Goal: Task Accomplishment & Management: Manage account settings

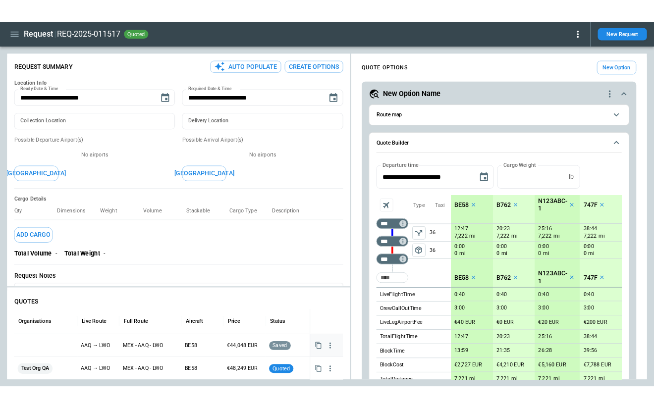
scroll to position [282, 0]
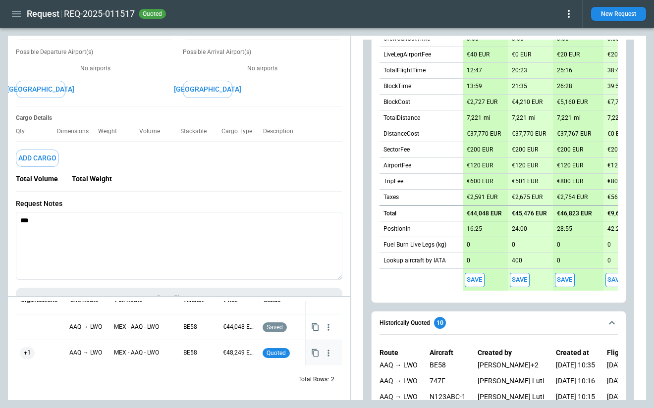
click at [42, 349] on div "+1" at bounding box center [41, 353] width 42 height 12
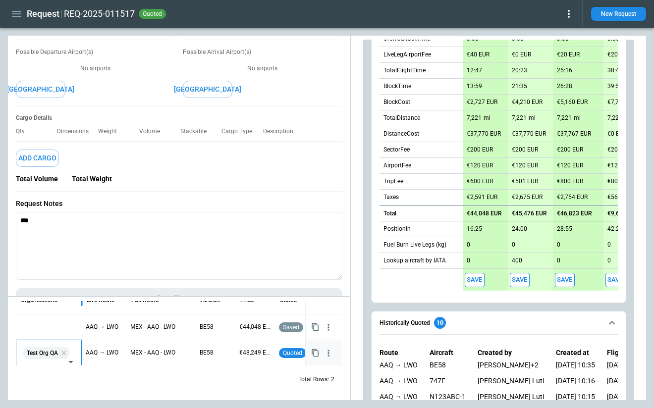
drag, startPoint x: 65, startPoint y: 308, endPoint x: 81, endPoint y: 308, distance: 16.4
click at [81, 308] on div at bounding box center [81, 300] width 5 height 28
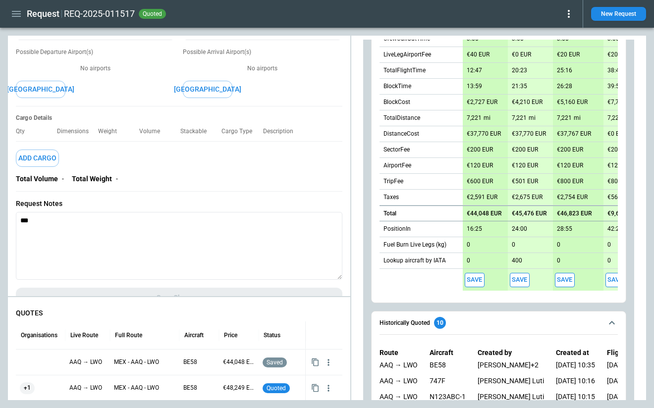
scroll to position [24, 0]
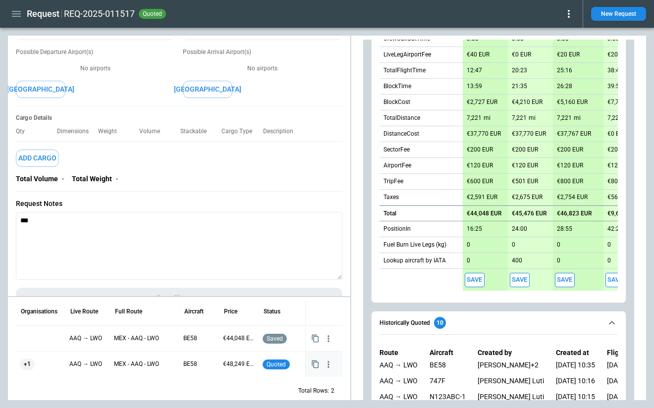
click at [50, 360] on div "+1" at bounding box center [41, 365] width 42 height 12
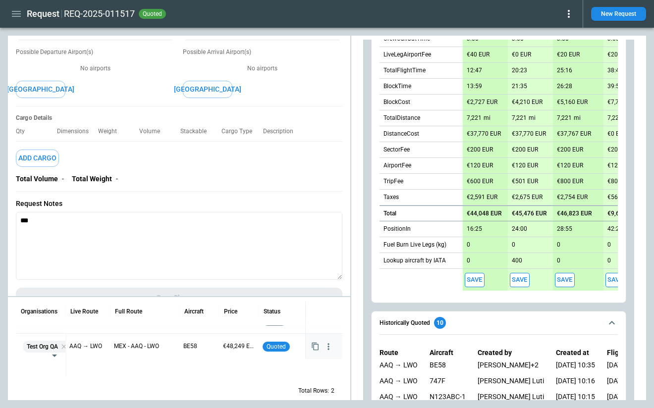
click at [324, 347] on icon "button" at bounding box center [328, 347] width 10 height 10
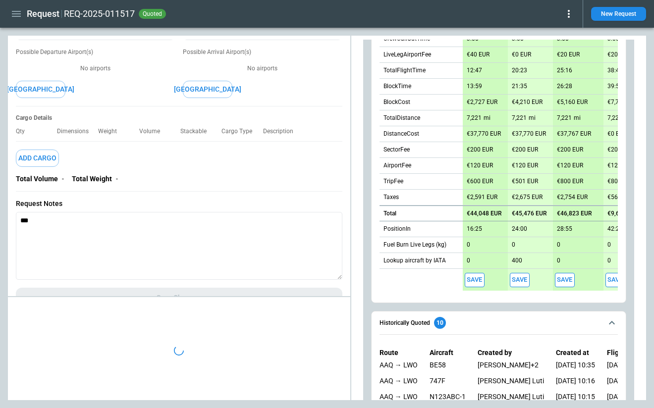
click at [308, 360] on div at bounding box center [179, 350] width 342 height 99
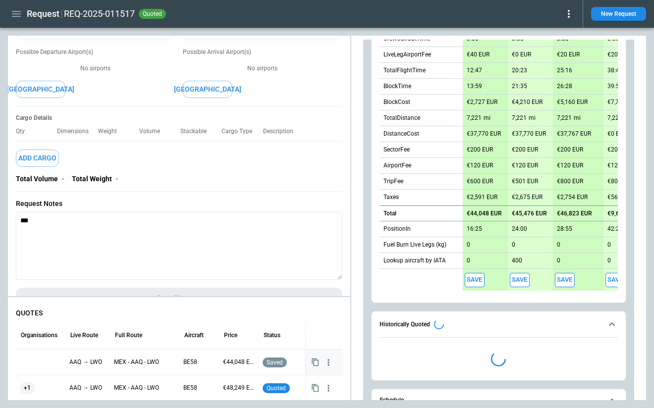
click at [330, 358] on icon "button" at bounding box center [328, 363] width 10 height 10
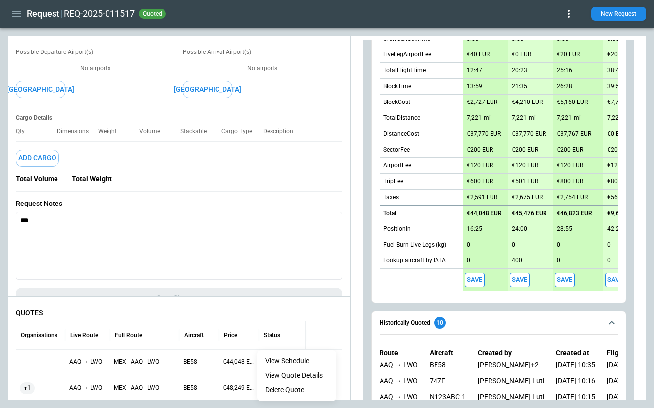
click at [316, 361] on li "View Schedule" at bounding box center [296, 361] width 79 height 14
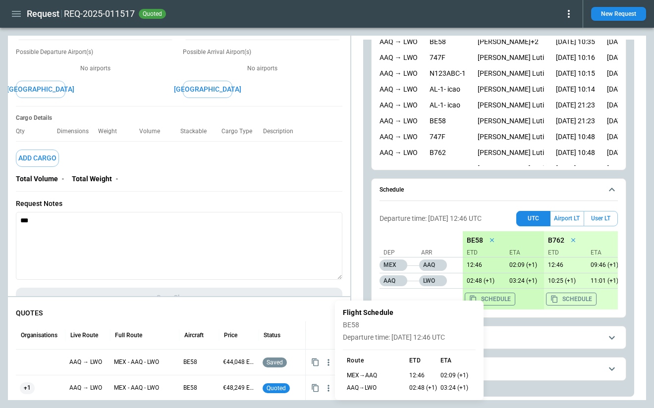
scroll to position [601, 0]
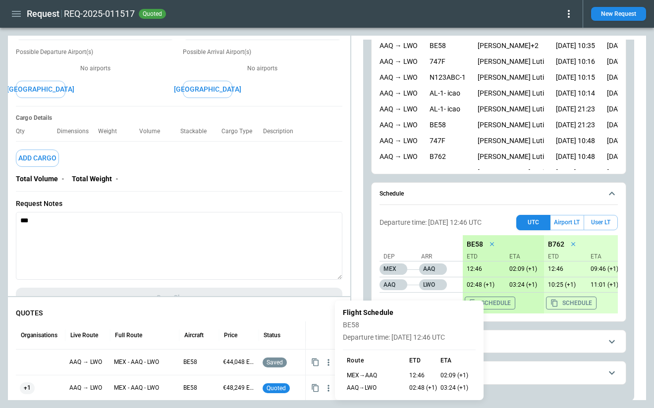
click at [507, 346] on div at bounding box center [327, 204] width 654 height 408
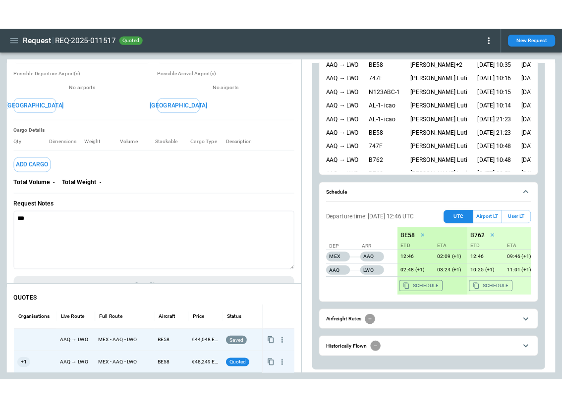
scroll to position [35, 0]
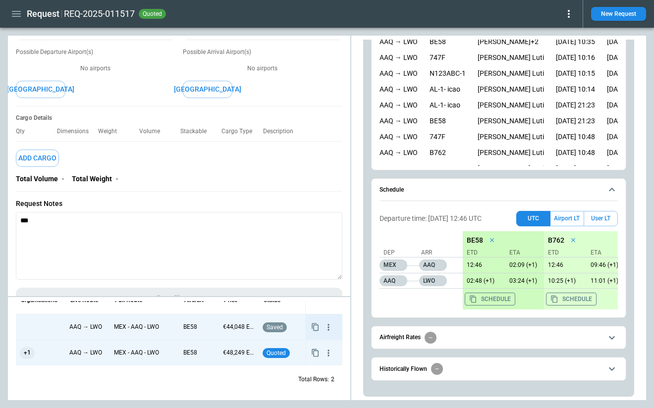
click at [329, 331] on icon "button" at bounding box center [328, 327] width 10 height 10
click at [314, 346] on li "View Schedule" at bounding box center [296, 346] width 79 height 14
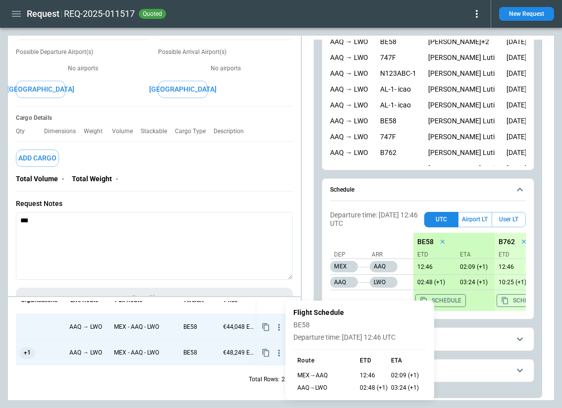
click at [386, 296] on div at bounding box center [281, 204] width 562 height 408
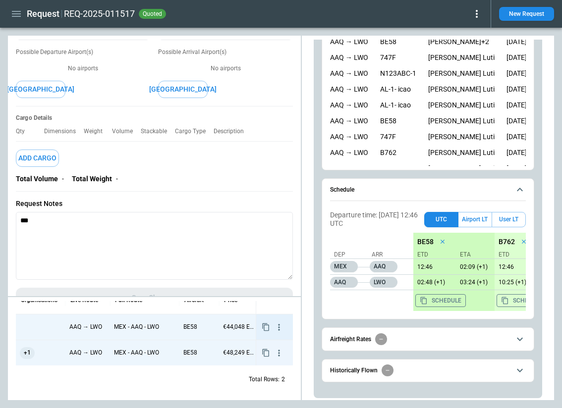
click at [280, 325] on icon "button" at bounding box center [278, 327] width 10 height 10
click at [262, 343] on li "View Schedule" at bounding box center [247, 346] width 79 height 14
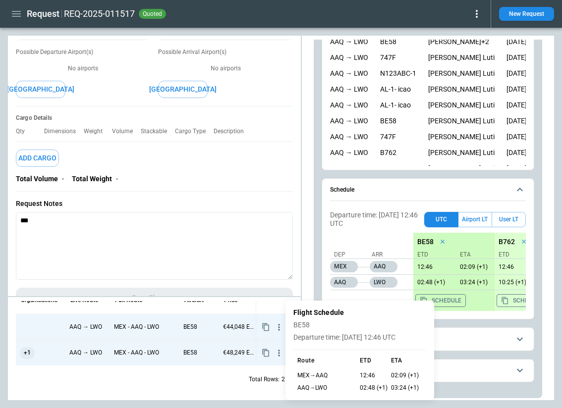
click at [396, 238] on div at bounding box center [281, 204] width 562 height 408
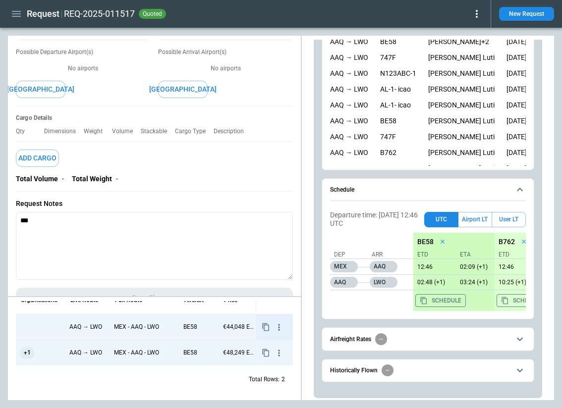
click at [276, 324] on icon "button" at bounding box center [278, 327] width 10 height 10
click at [278, 307] on div at bounding box center [281, 204] width 562 height 408
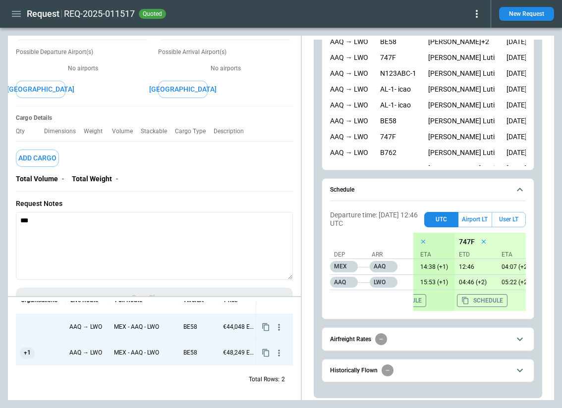
scroll to position [0, 0]
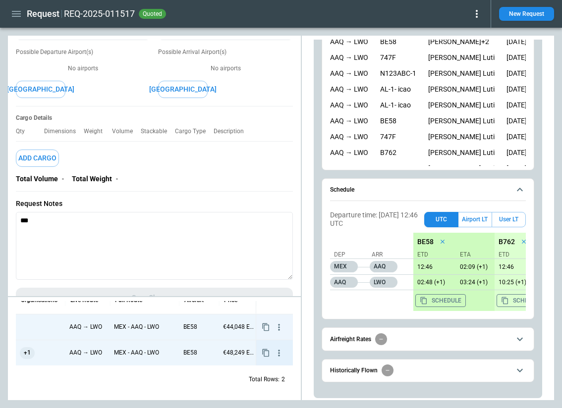
click at [274, 355] on icon "button" at bounding box center [278, 353] width 10 height 10
click at [15, 11] on div at bounding box center [281, 204] width 562 height 408
click at [11, 12] on icon "button" at bounding box center [16, 14] width 12 height 12
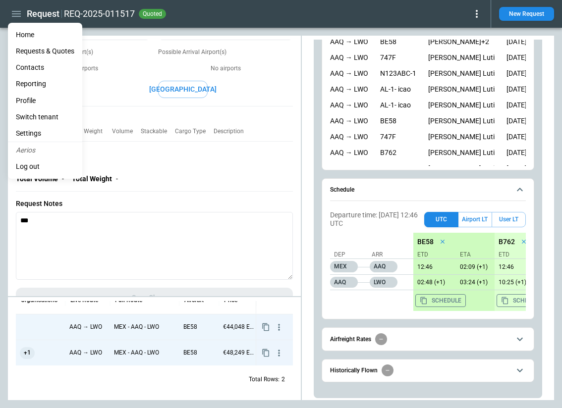
click at [31, 133] on li "Settings" at bounding box center [45, 133] width 74 height 16
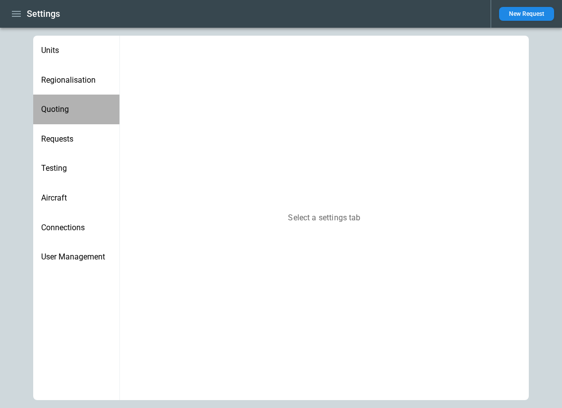
click at [63, 109] on span "Quoting" at bounding box center [76, 110] width 70 height 10
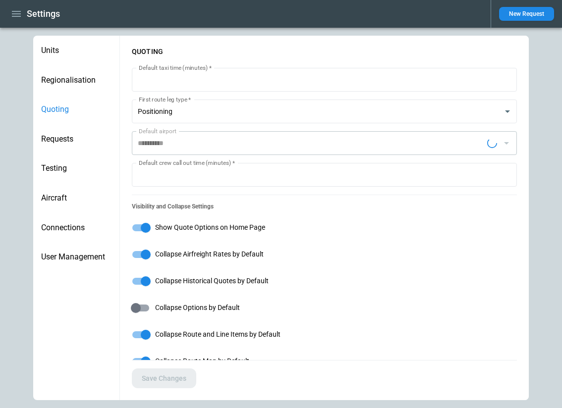
type input "**********"
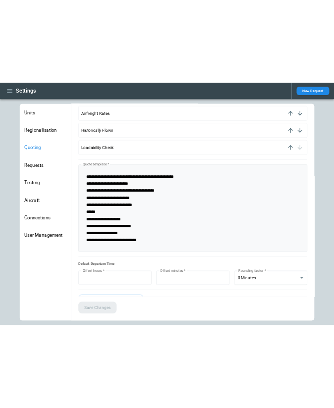
scroll to position [751, 0]
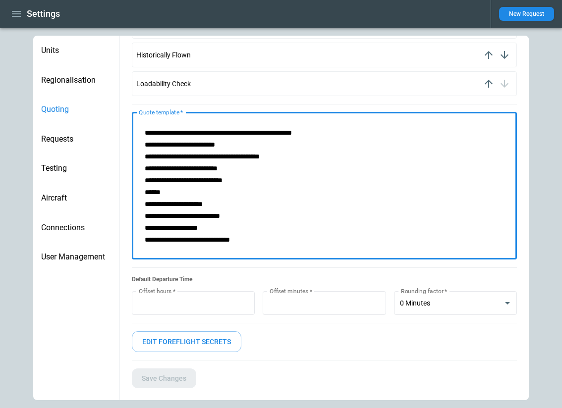
drag, startPoint x: 280, startPoint y: 242, endPoint x: 141, endPoint y: 129, distance: 179.9
click at [141, 129] on textarea "**********" at bounding box center [324, 186] width 371 height 131
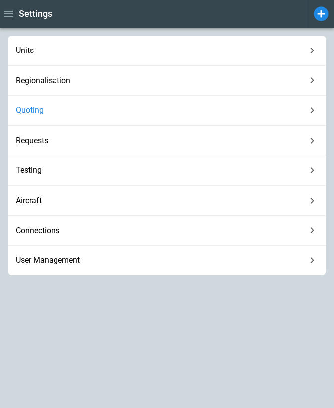
click at [9, 15] on icon "button" at bounding box center [8, 14] width 12 height 12
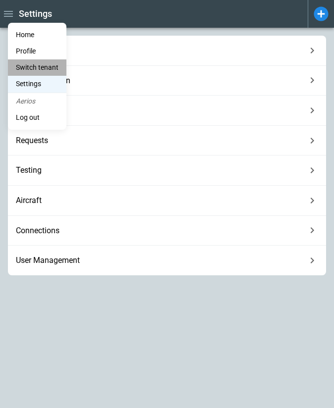
click at [30, 68] on li "Switch tenant" at bounding box center [37, 67] width 58 height 16
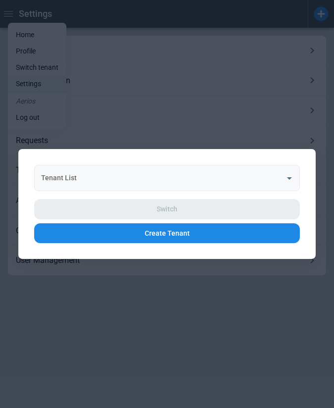
click at [107, 168] on div "Tenant List" at bounding box center [166, 178] width 265 height 26
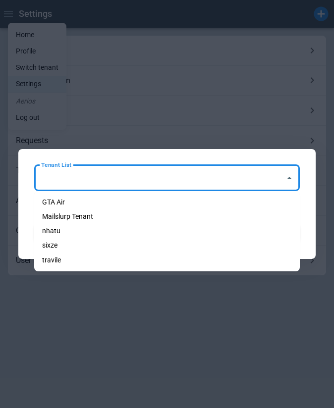
click at [98, 201] on li "GTA Air" at bounding box center [166, 202] width 265 height 14
type input "*******"
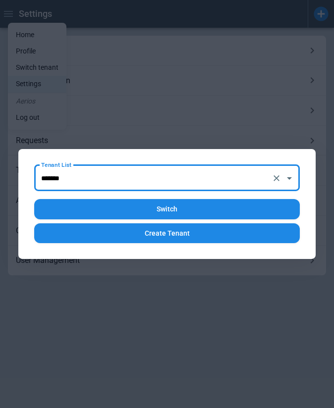
click at [139, 212] on button "Switch" at bounding box center [166, 209] width 265 height 20
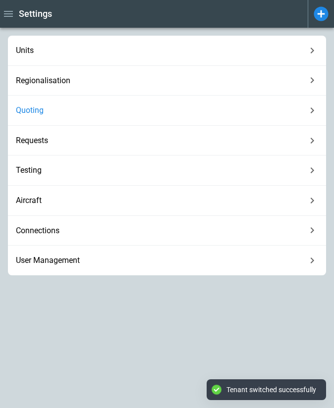
click at [126, 115] on span "Quoting" at bounding box center [161, 110] width 290 height 10
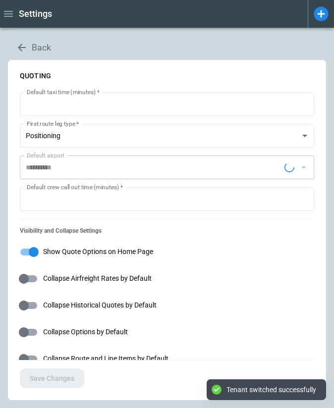
type input "**********"
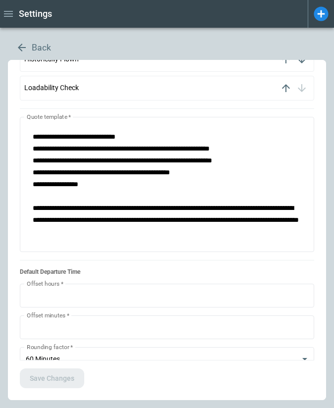
scroll to position [772, 0]
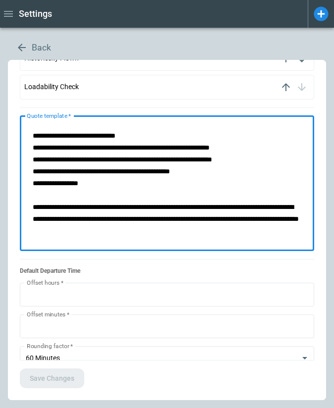
click at [142, 235] on textarea "**********" at bounding box center [167, 183] width 280 height 119
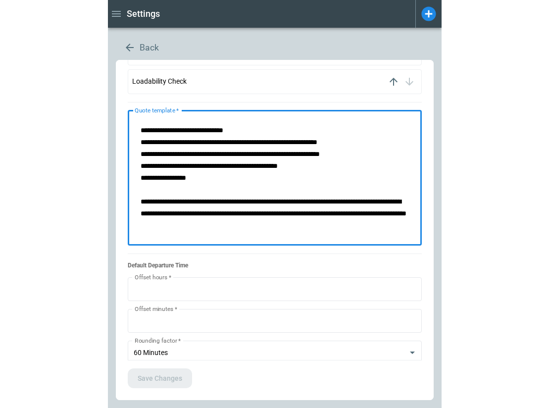
scroll to position [763, 0]
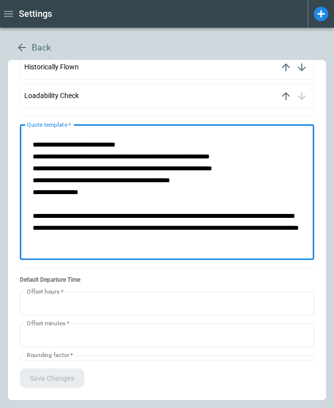
drag, startPoint x: 106, startPoint y: 194, endPoint x: 27, endPoint y: 141, distance: 95.1
click at [27, 141] on textarea "**********" at bounding box center [167, 192] width 280 height 119
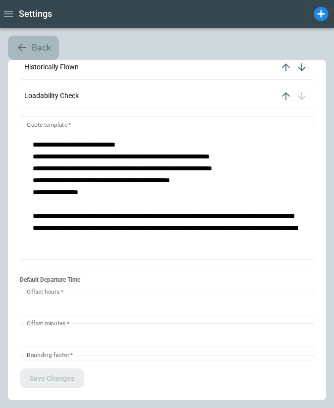
click at [20, 42] on icon "button" at bounding box center [22, 48] width 12 height 12
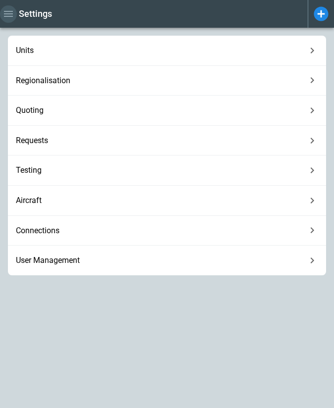
click at [7, 15] on icon "button" at bounding box center [8, 14] width 12 height 12
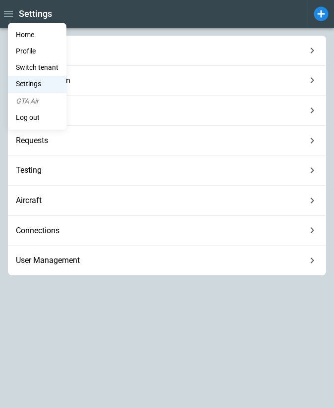
click at [13, 34] on li "Home" at bounding box center [37, 35] width 58 height 16
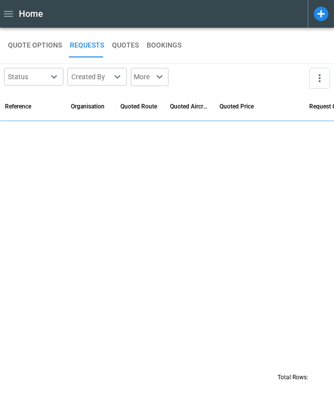
click at [9, 16] on icon "button" at bounding box center [8, 14] width 9 height 6
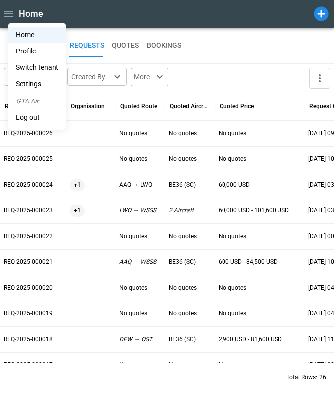
click at [28, 66] on li "Switch tenant" at bounding box center [37, 67] width 58 height 16
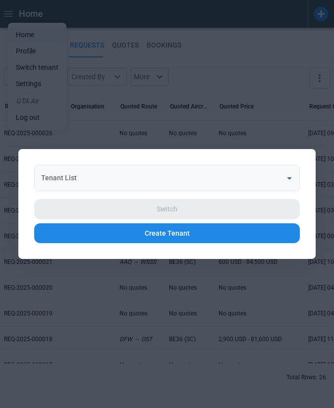
click at [116, 180] on input "Tenant List" at bounding box center [160, 177] width 242 height 17
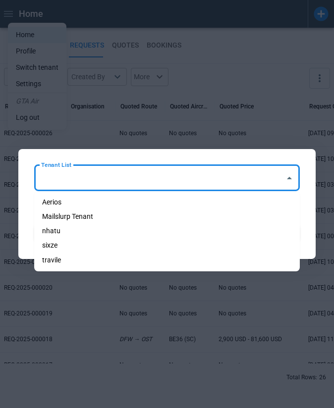
click at [107, 201] on li "Aerios" at bounding box center [166, 202] width 265 height 14
type input "******"
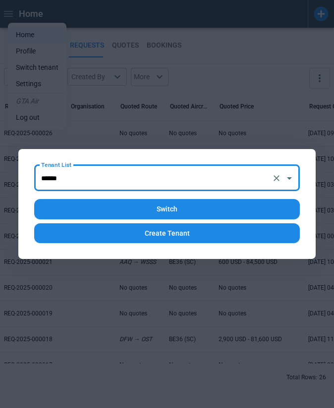
click at [187, 213] on button "Switch" at bounding box center [166, 209] width 265 height 20
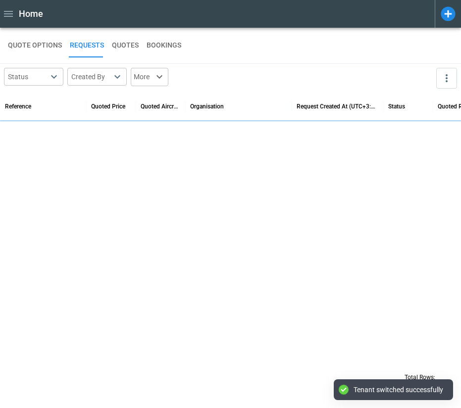
click at [308, 41] on div "QUOTE OPTIONS REQUESTS QUOTES BOOKINGS" at bounding box center [230, 46] width 445 height 24
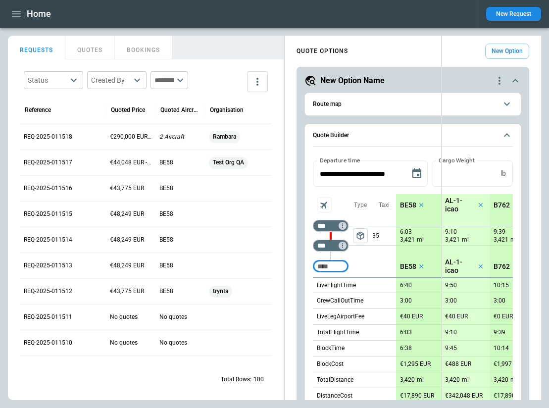
click at [448, 108] on div "FindBorderBarSize REQUESTS QUOTES BOOKINGS Status ​ Created By ​ ​ Reference Qu…" at bounding box center [274, 218] width 533 height 365
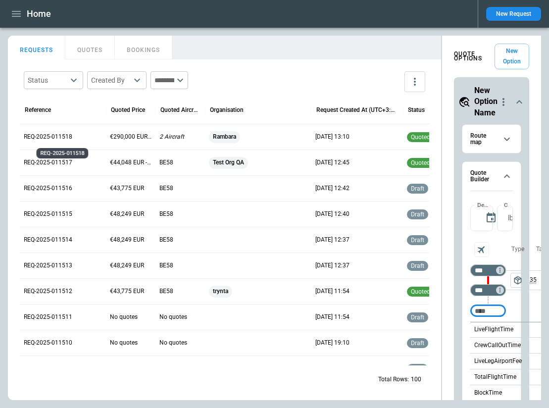
click at [52, 138] on p "REQ-2025-011518" at bounding box center [63, 137] width 78 height 8
